Goal: Information Seeking & Learning: Find specific fact

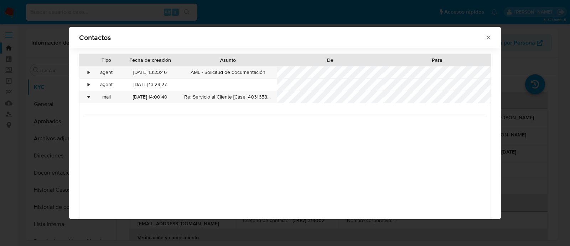
select select "10"
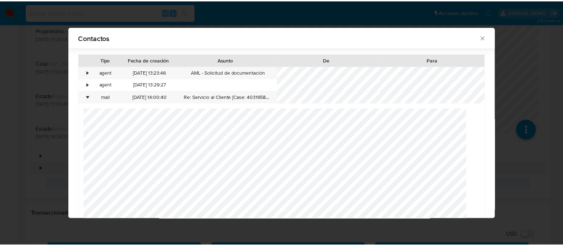
scroll to position [666, 0]
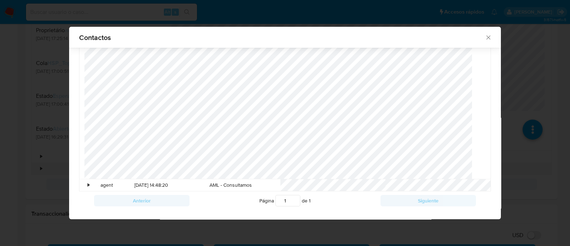
click at [485, 38] on icon "close" at bounding box center [488, 37] width 7 height 7
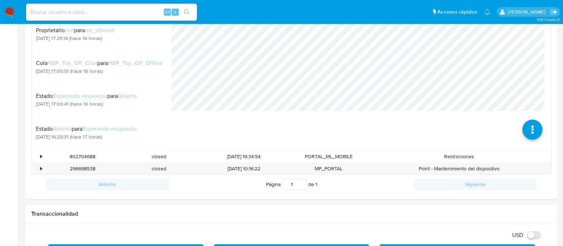
click at [141, 14] on input at bounding box center [111, 11] width 171 height 9
paste input "GAyevH16JH2eBgIKa4YGjp7g"
type input "GAyevH16JH2eBgIKa4YGjp7g"
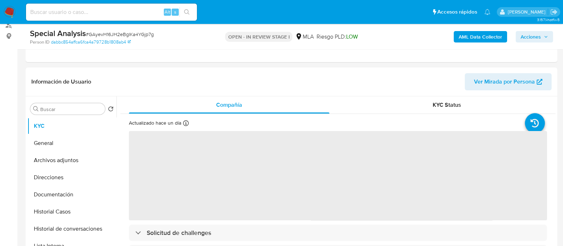
scroll to position [89, 0]
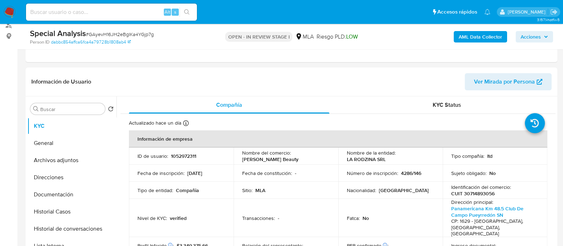
select select "10"
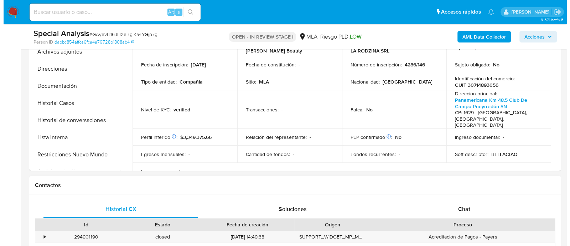
scroll to position [134, 0]
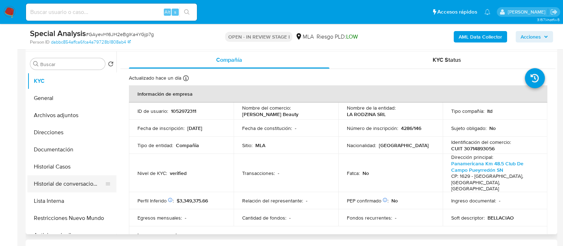
click at [73, 190] on button "Historial de conversaciones" at bounding box center [68, 183] width 83 height 17
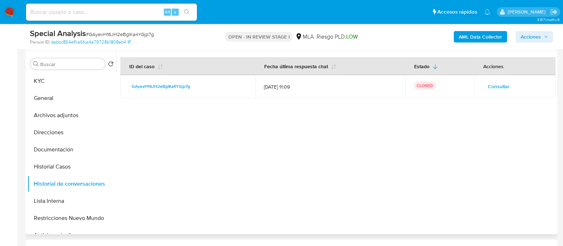
click at [498, 85] on span "Consultar" at bounding box center [499, 86] width 22 height 10
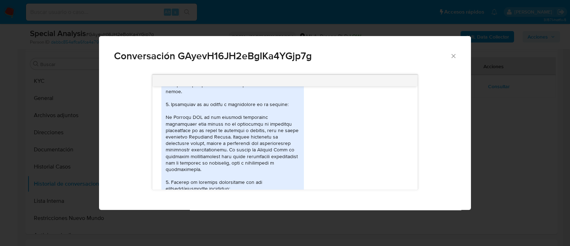
scroll to position [445, 0]
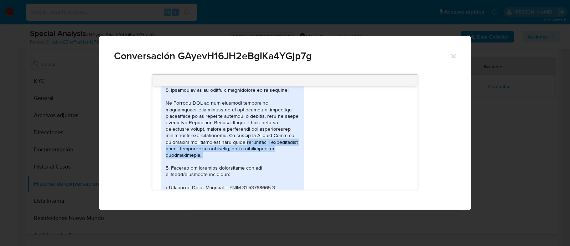
drag, startPoint x: 191, startPoint y: 136, endPoint x: 281, endPoint y: 145, distance: 91.0
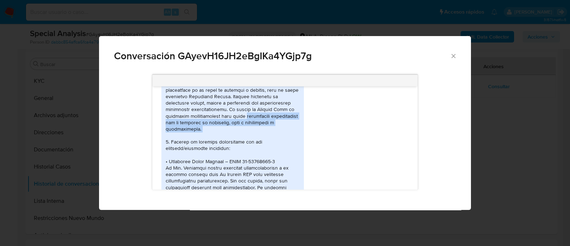
scroll to position [490, 0]
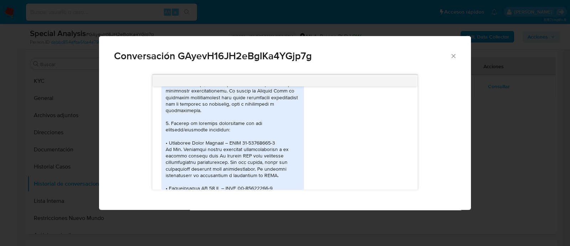
click at [220, 142] on div "Comunicación" at bounding box center [233, 220] width 134 height 538
drag, startPoint x: 180, startPoint y: 156, endPoint x: 249, endPoint y: 156, distance: 69.8
click at [249, 156] on div "Comunicación" at bounding box center [233, 220] width 134 height 538
click at [271, 157] on div "Comunicación" at bounding box center [233, 220] width 134 height 538
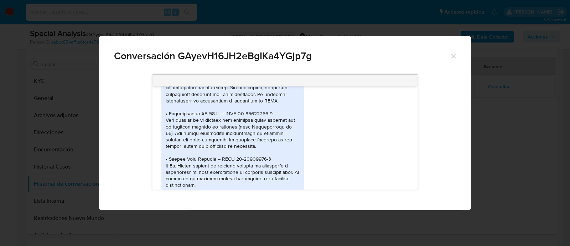
scroll to position [570, 0]
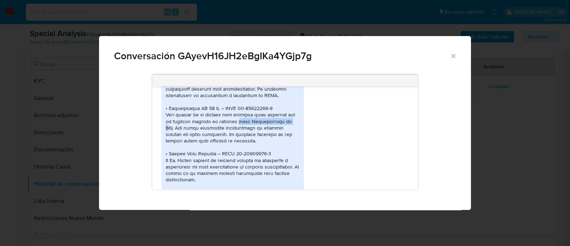
drag, startPoint x: 238, startPoint y: 108, endPoint x: 291, endPoint y: 108, distance: 53.8
click at [291, 108] on div "Comunicación" at bounding box center [233, 140] width 134 height 538
click at [278, 115] on div "Comunicación" at bounding box center [233, 140] width 134 height 538
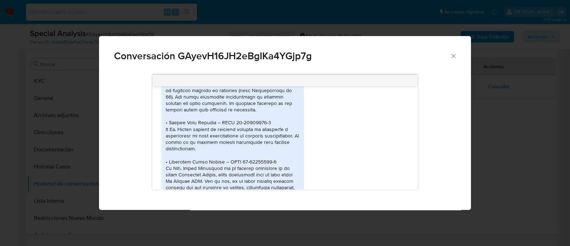
scroll to position [614, 0]
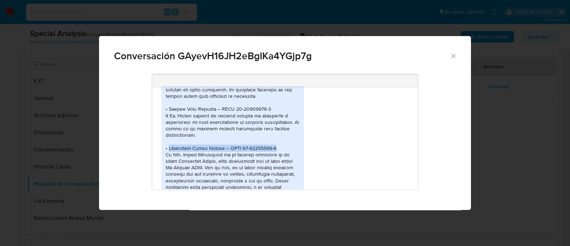
drag, startPoint x: 170, startPoint y: 133, endPoint x: 314, endPoint y: 135, distance: 144.0
click at [314, 135] on div "[DATE] 00:08:23" at bounding box center [284, 96] width 247 height 553
click at [245, 152] on div "Comunicación" at bounding box center [233, 96] width 134 height 538
click at [226, 133] on div "Comunicación" at bounding box center [233, 96] width 134 height 538
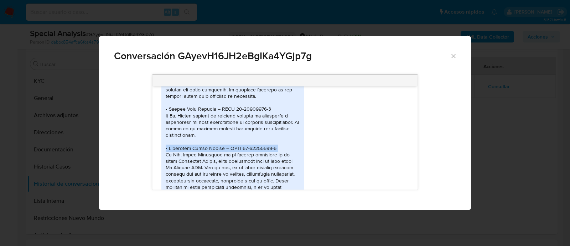
click at [226, 133] on div "Comunicación" at bounding box center [233, 96] width 134 height 538
click at [167, 149] on div "Comunicación" at bounding box center [233, 96] width 134 height 538
drag, startPoint x: 167, startPoint y: 131, endPoint x: 220, endPoint y: 137, distance: 52.7
click at [220, 137] on div "Comunicación" at bounding box center [233, 96] width 134 height 538
drag, startPoint x: 211, startPoint y: 136, endPoint x: 194, endPoint y: 136, distance: 17.5
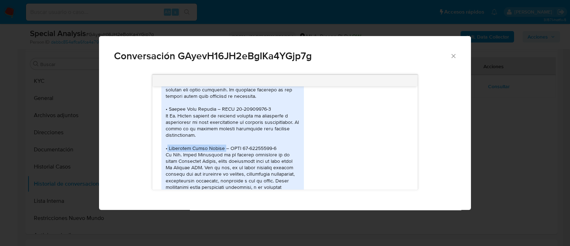
click at [210, 136] on div "Comunicación" at bounding box center [233, 96] width 134 height 538
click at [192, 136] on div "Comunicación" at bounding box center [233, 96] width 134 height 538
drag, startPoint x: 191, startPoint y: 136, endPoint x: 217, endPoint y: 136, distance: 26.7
click at [217, 136] on div "Comunicación" at bounding box center [233, 96] width 134 height 538
copy div "[PERSON_NAME]"
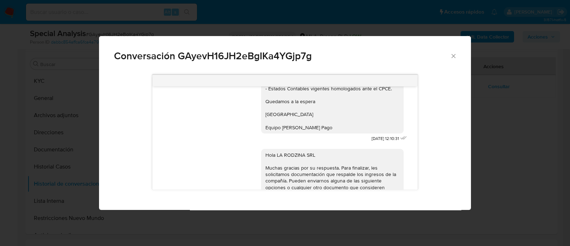
scroll to position [1639, 0]
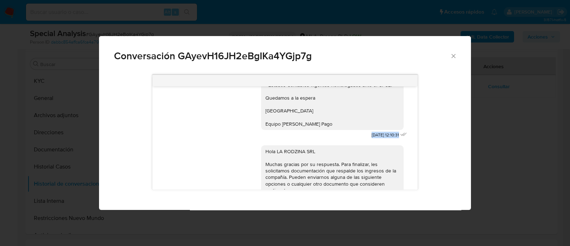
drag, startPoint x: 355, startPoint y: 115, endPoint x: 385, endPoint y: 115, distance: 29.6
click at [385, 132] on span "[DATE] 12:10:31" at bounding box center [385, 135] width 27 height 6
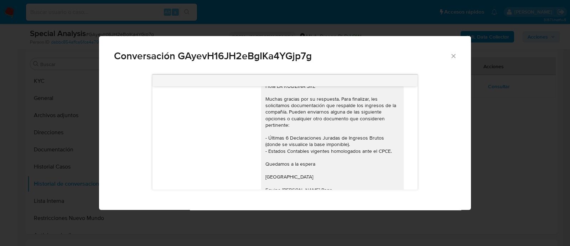
drag, startPoint x: 347, startPoint y: 180, endPoint x: 370, endPoint y: 175, distance: 24.0
click at [391, 179] on div "Hola LA RODZINA SRL Muchas gracias por su respuesta. Para finalizar, les solici…" at bounding box center [335, 140] width 148 height 131
click at [337, 154] on div "Hola LA RODZINA SRL Muchas gracias por su respuesta. Para finalizar, les solici…" at bounding box center [332, 138] width 134 height 110
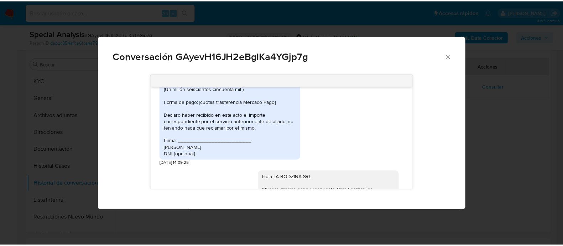
scroll to position [1482, 0]
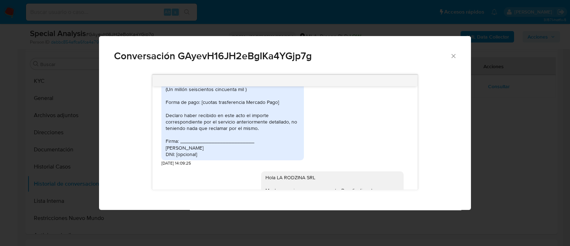
click at [443, 54] on span "Conversación GAyevH16JH2eBgIKa4YGjp7g" at bounding box center [282, 56] width 336 height 10
click at [455, 54] on icon "Cerrar" at bounding box center [453, 55] width 7 height 7
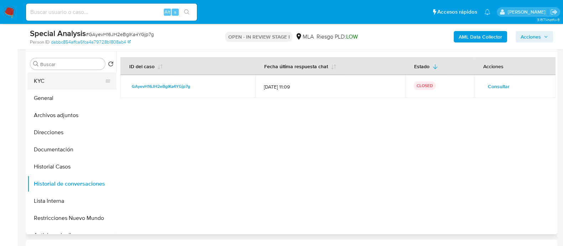
click at [48, 83] on button "KYC" at bounding box center [68, 80] width 83 height 17
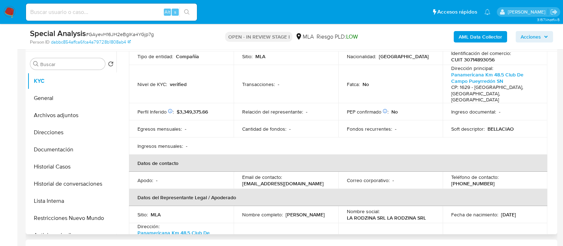
scroll to position [134, 0]
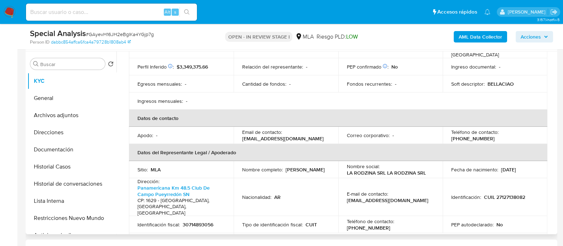
drag, startPoint x: 241, startPoint y: 132, endPoint x: 333, endPoint y: 132, distance: 92.6
click at [333, 132] on td "Email de contacto : [EMAIL_ADDRESS][DOMAIN_NAME]" at bounding box center [286, 134] width 105 height 17
copy p "[EMAIL_ADDRESS][DOMAIN_NAME]"
click at [305, 216] on td "Tipo de identificación fiscal : CUIT" at bounding box center [286, 224] width 105 height 17
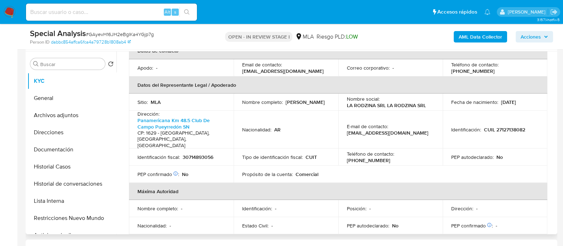
scroll to position [223, 0]
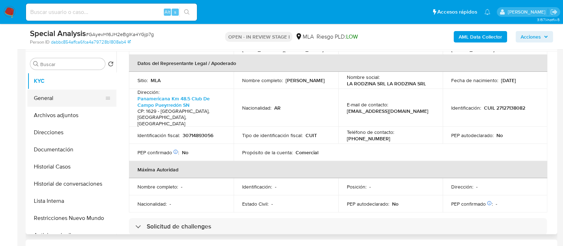
click at [83, 94] on button "General" at bounding box center [68, 97] width 83 height 17
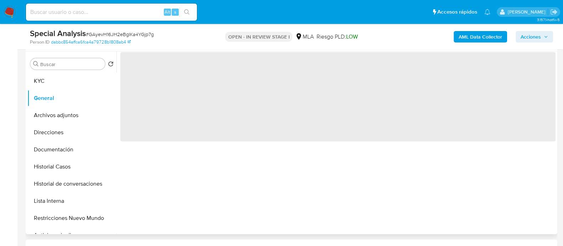
scroll to position [0, 0]
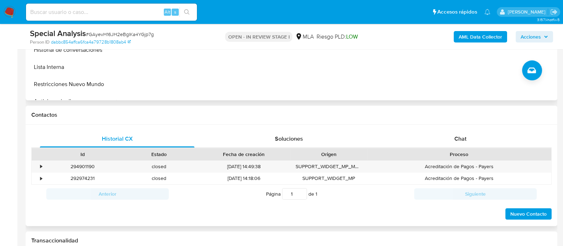
drag, startPoint x: 472, startPoint y: 136, endPoint x: 383, endPoint y: 119, distance: 90.4
click at [471, 136] on div "Chat" at bounding box center [460, 138] width 155 height 17
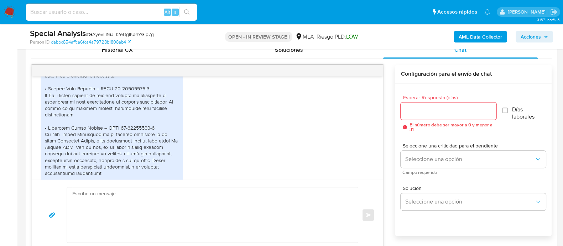
scroll to position [579, 0]
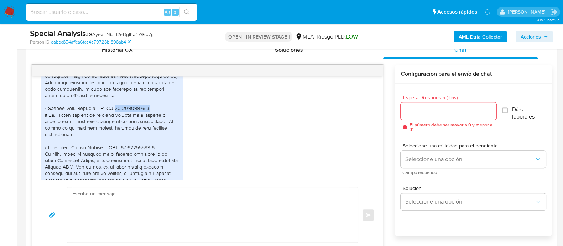
drag, startPoint x: 108, startPoint y: 118, endPoint x: 155, endPoint y: 119, distance: 46.7
click at [155, 119] on div at bounding box center [112, 98] width 134 height 518
copy div "24-30049567-9"
click at [288, 199] on textarea at bounding box center [210, 214] width 277 height 55
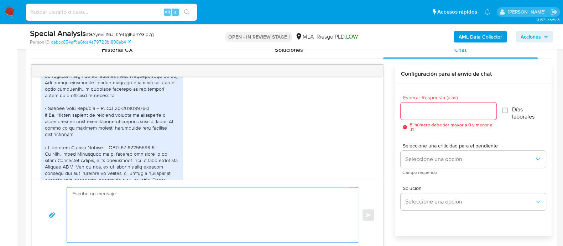
click at [254, 151] on div "[DATE] 00:08:23" at bounding box center [208, 99] width 334 height 533
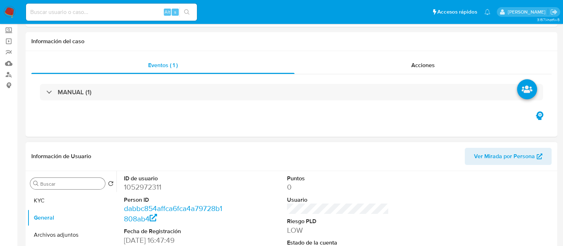
scroll to position [0, 0]
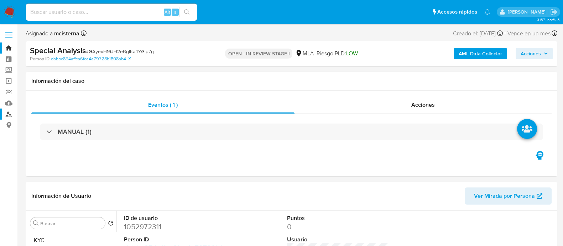
drag, startPoint x: 7, startPoint y: 113, endPoint x: 14, endPoint y: 113, distance: 7.1
click at [7, 113] on link "Buscador de personas" at bounding box center [42, 113] width 85 height 11
